Goal: Navigation & Orientation: Go to known website

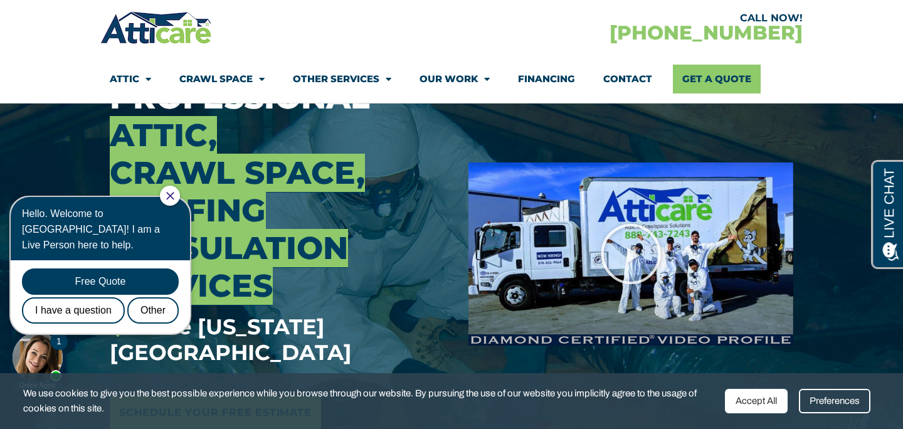
scroll to position [131, 0]
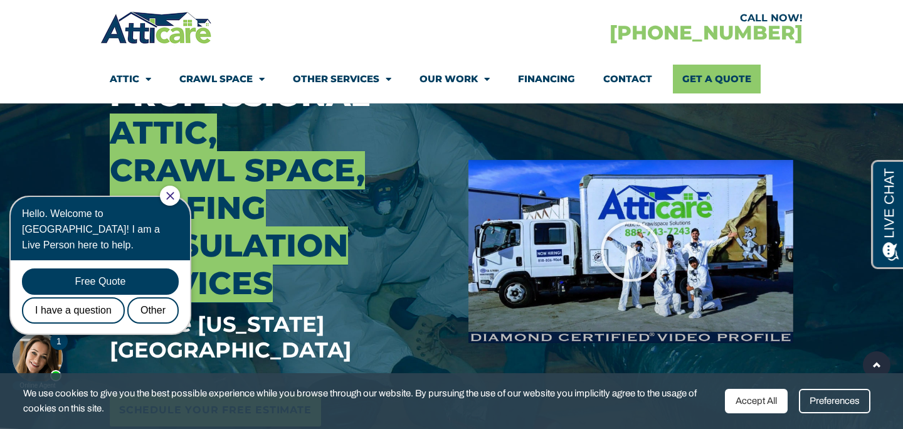
click at [174, 196] on icon "Close Chat" at bounding box center [170, 196] width 8 height 8
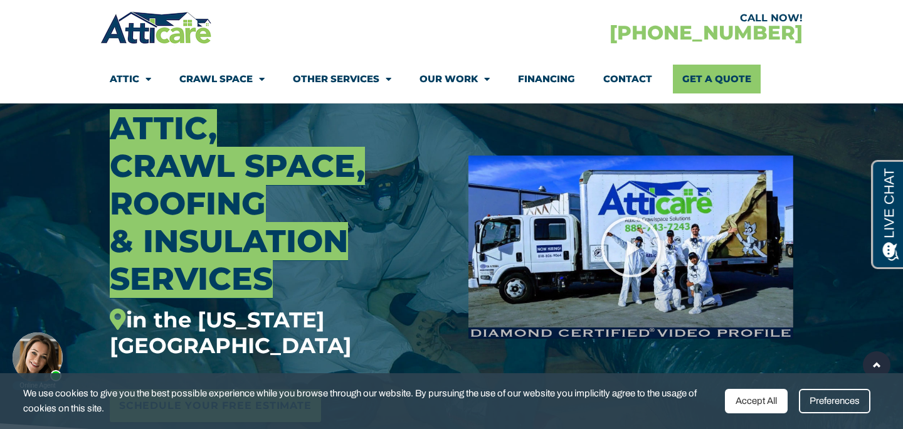
scroll to position [0, 0]
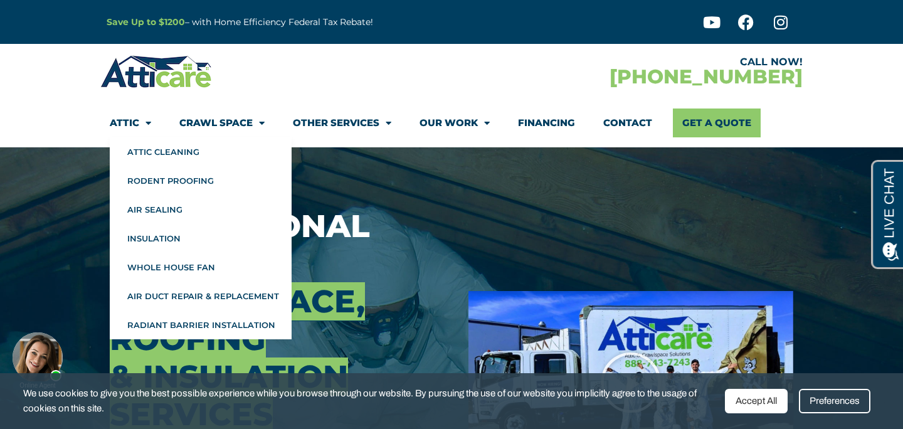
click at [142, 121] on span "Menu" at bounding box center [145, 123] width 12 height 22
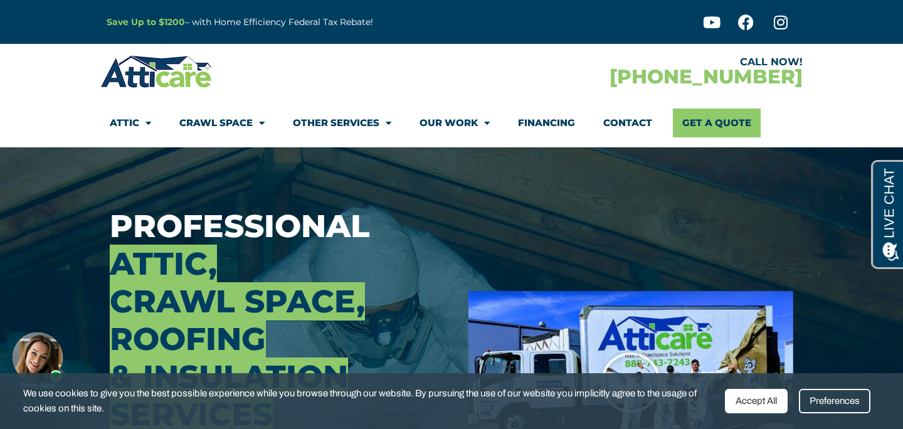
click at [142, 121] on span "Menu" at bounding box center [145, 123] width 12 height 22
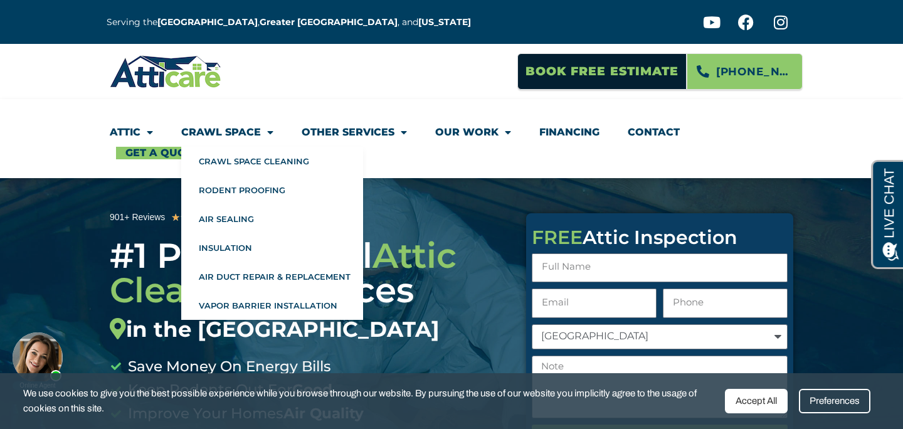
scroll to position [1, 0]
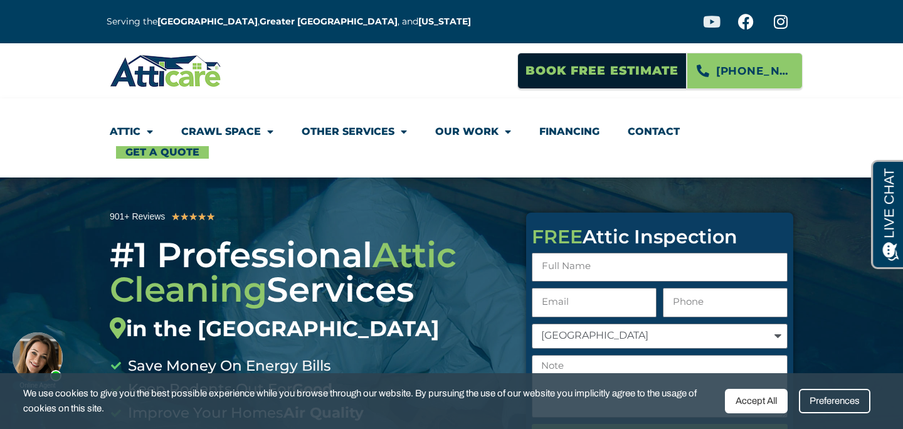
click at [711, 24] on icon at bounding box center [711, 22] width 16 height 16
